Goal: Find specific page/section: Find specific page/section

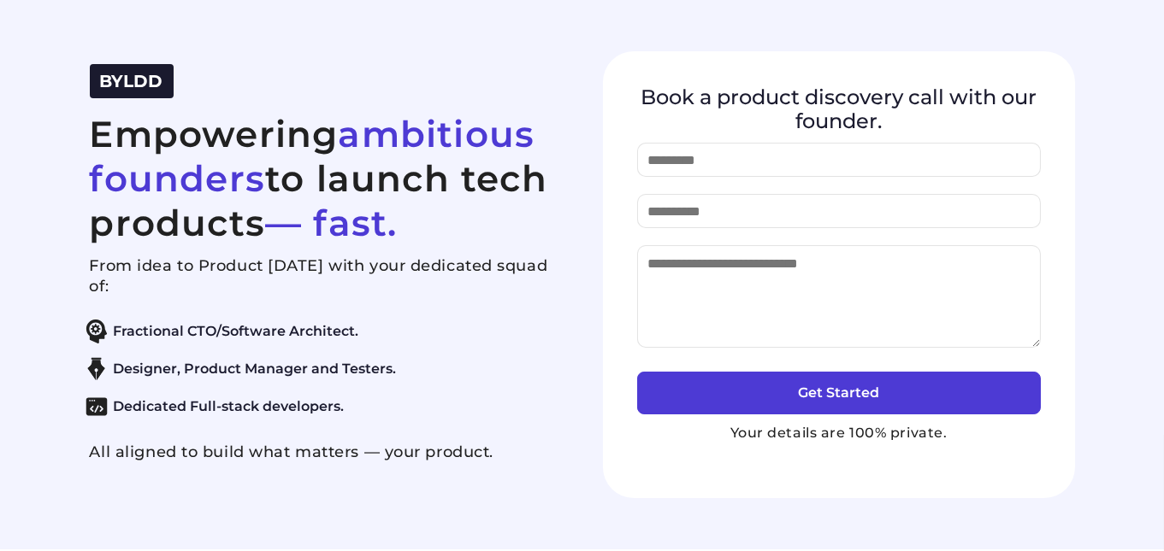
click at [63, 22] on section "BYLDD Empowering ambitious founders to launch tech products — fast. From idea t…" at bounding box center [582, 275] width 1164 height 550
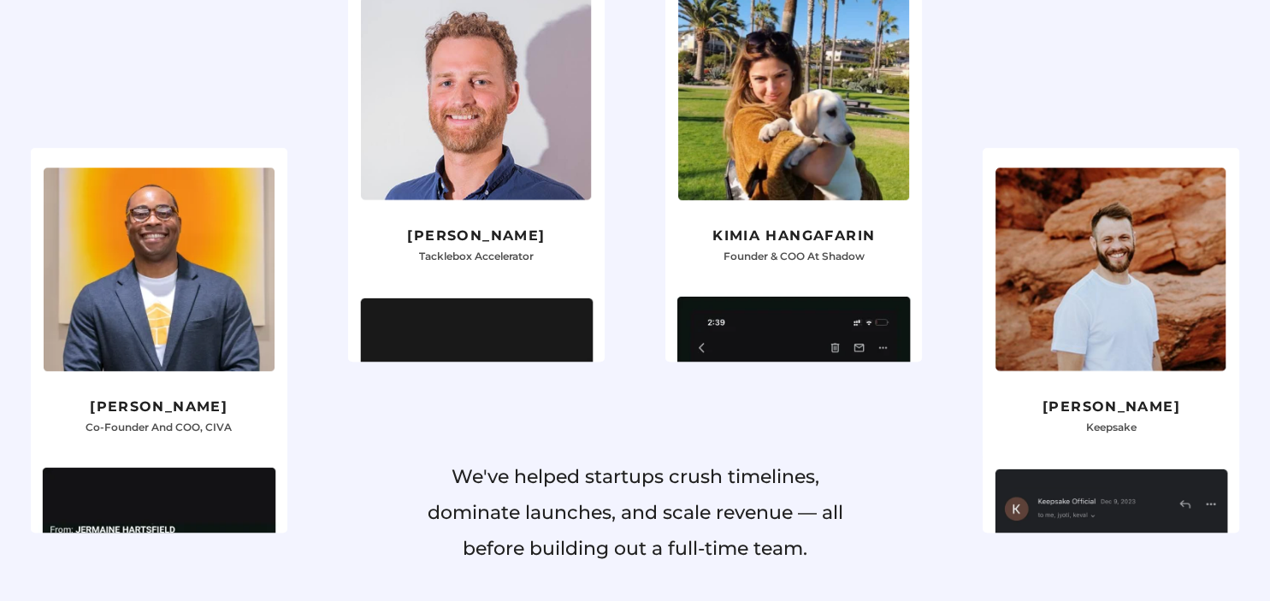
scroll to position [1624, 0]
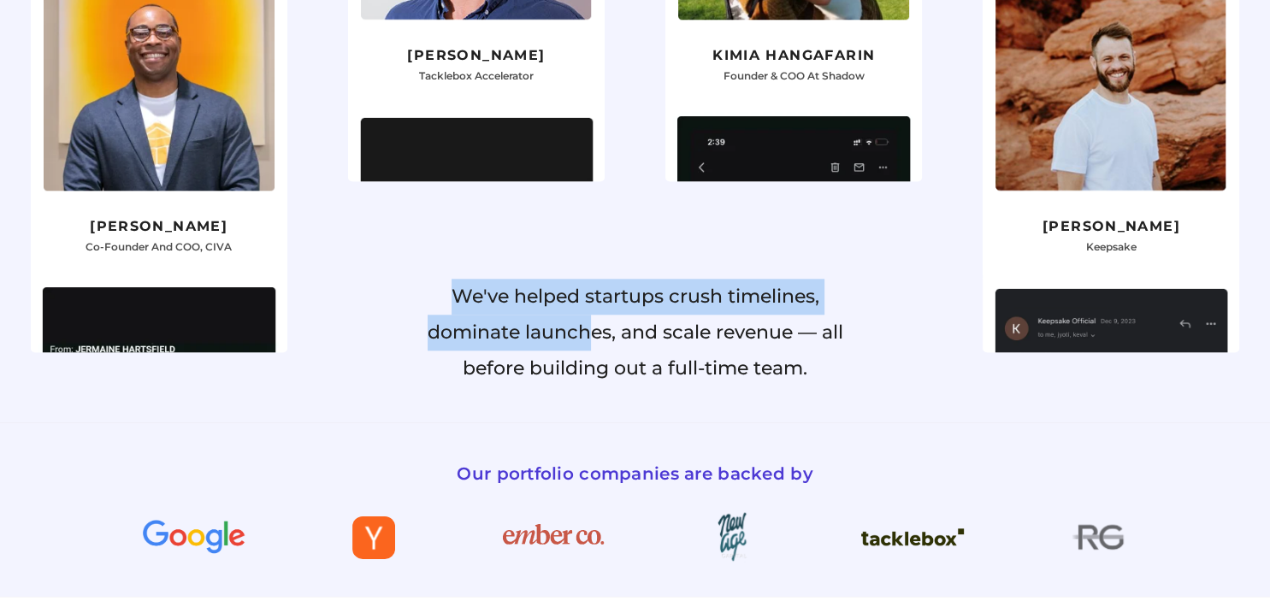
click at [590, 333] on div "We've helped startups crush timelines, dominate launches, and scale revenue — a…" at bounding box center [634, 318] width 427 height 192
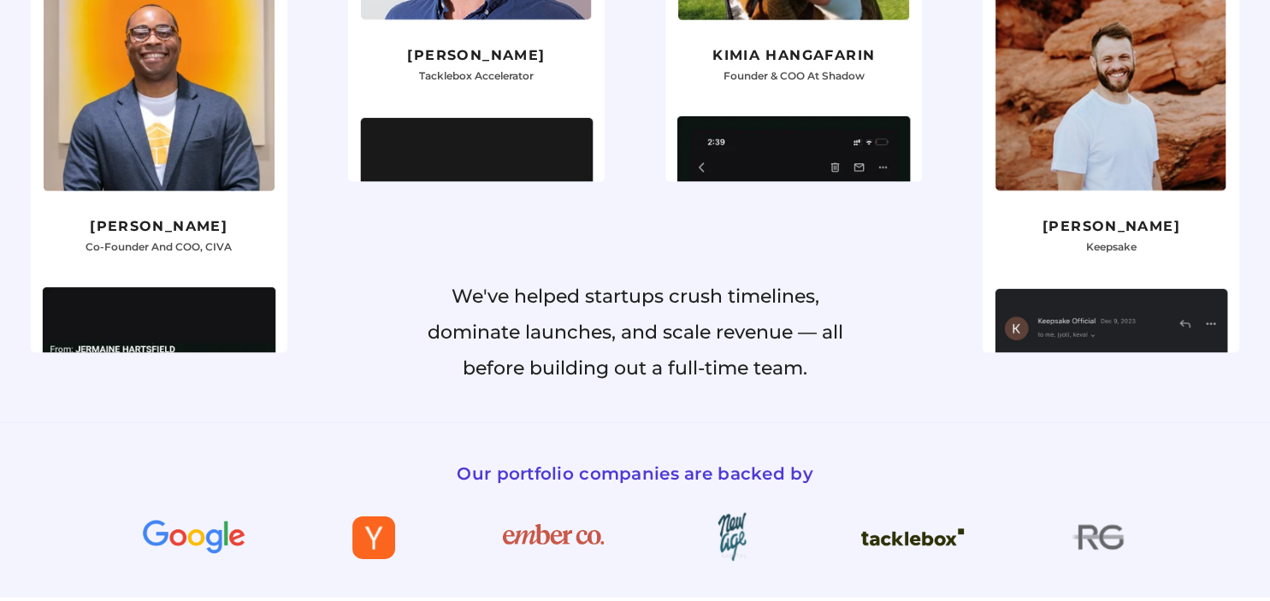
drag, startPoint x: 787, startPoint y: 347, endPoint x: 798, endPoint y: 355, distance: 12.8
click at [787, 347] on p "We've helped startups crush timelines, dominate launches, and scale revenue — a…" at bounding box center [634, 333] width 427 height 108
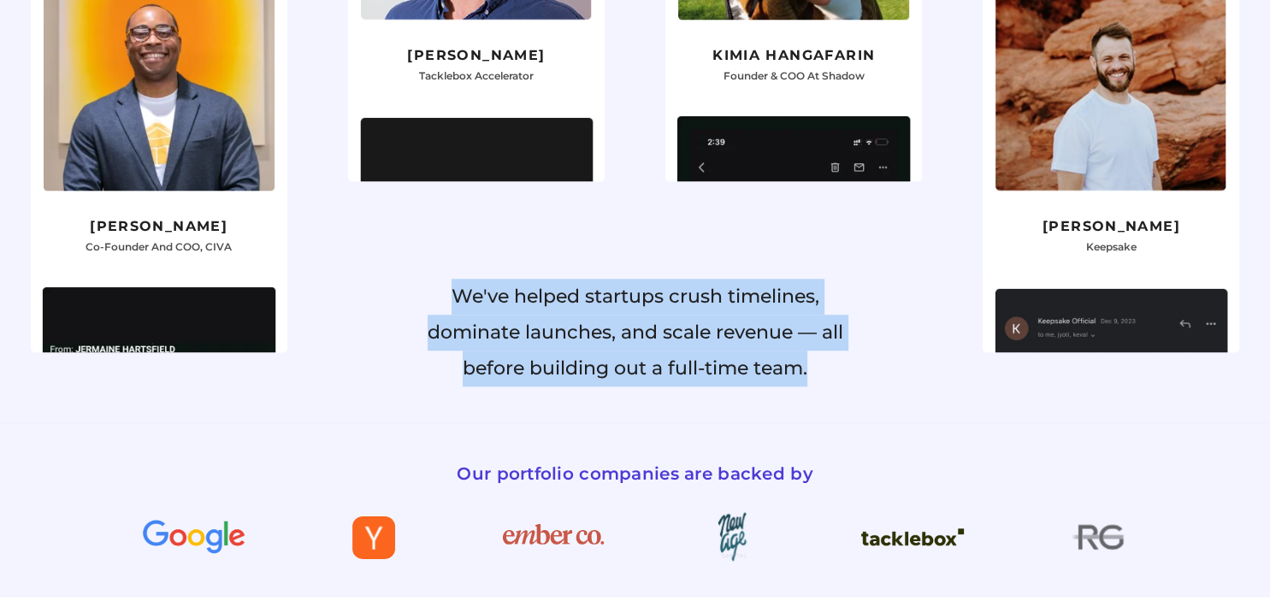
drag, startPoint x: 818, startPoint y: 371, endPoint x: 456, endPoint y: 297, distance: 370.0
click at [456, 297] on p "We've helped startups crush timelines, dominate launches, and scale revenue — a…" at bounding box center [634, 333] width 427 height 108
copy p "We've helped startups crush timelines, dominate launches, and scale revenue — a…"
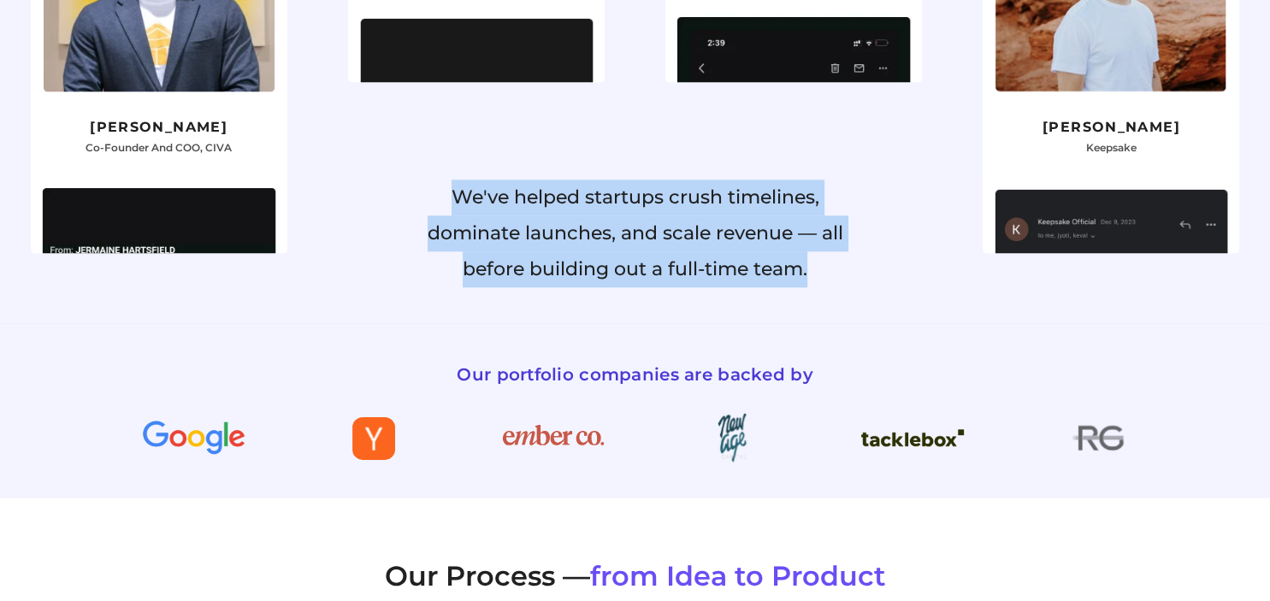
scroll to position [1806, 0]
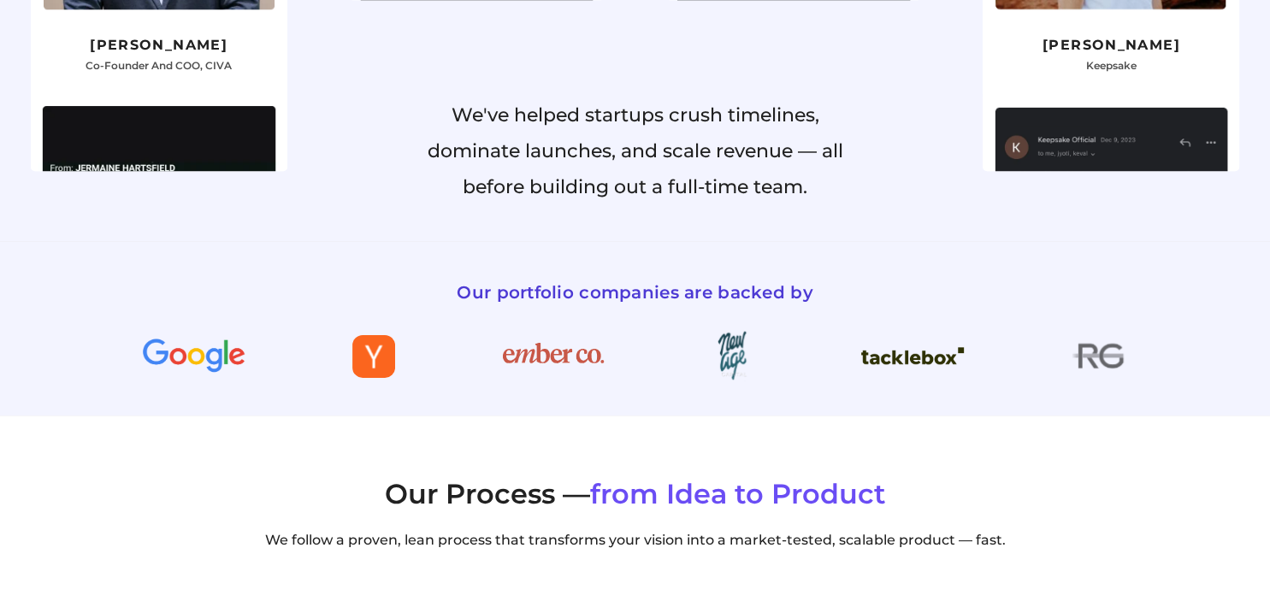
click at [799, 162] on p "We've helped startups crush timelines, dominate launches, and scale revenue — a…" at bounding box center [634, 151] width 427 height 108
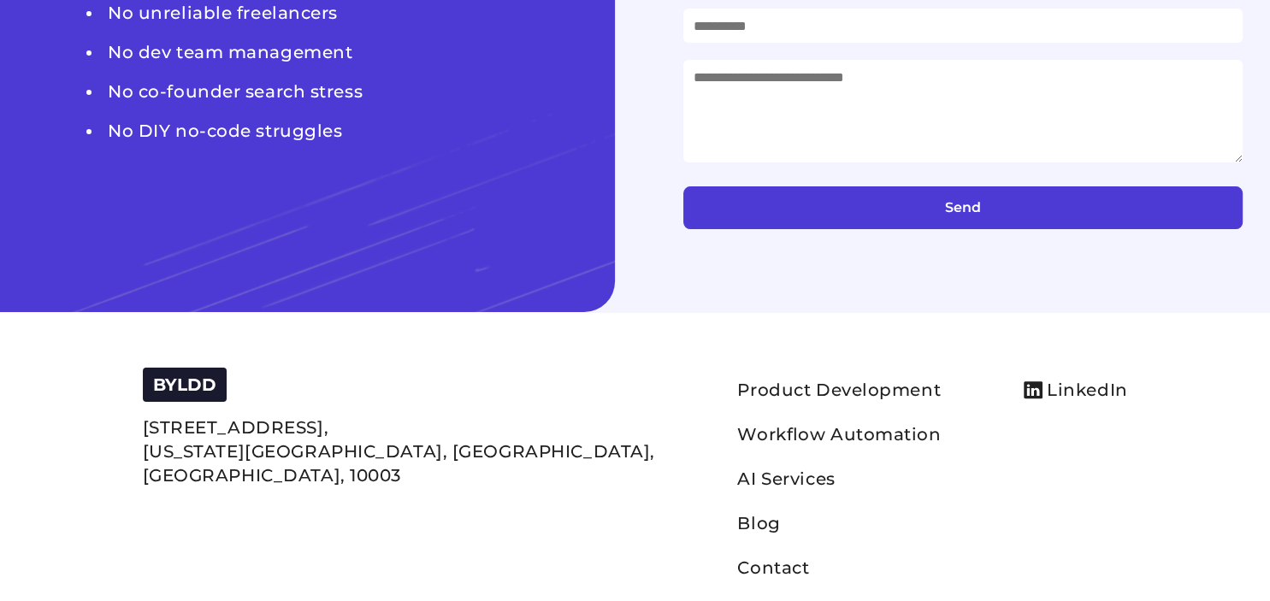
scroll to position [6720, 0]
